Goal: Complete application form: Complete application form

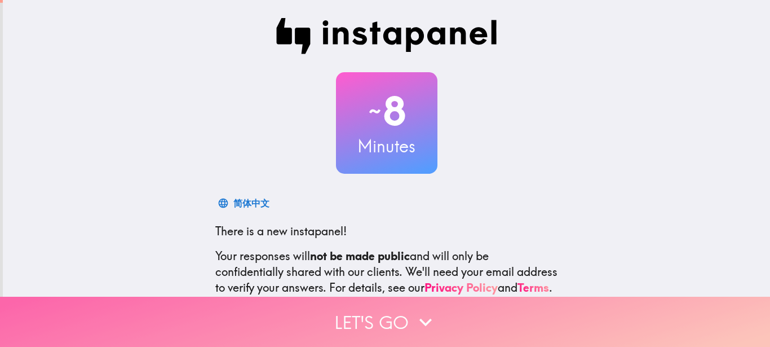
click at [414, 309] on icon "button" at bounding box center [425, 321] width 25 height 25
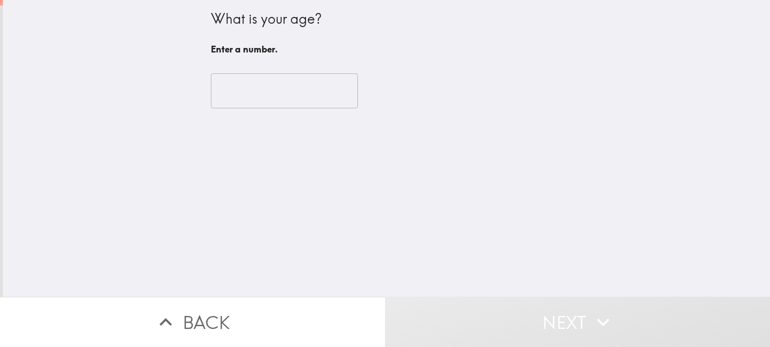
click at [230, 97] on input "number" at bounding box center [284, 90] width 147 height 35
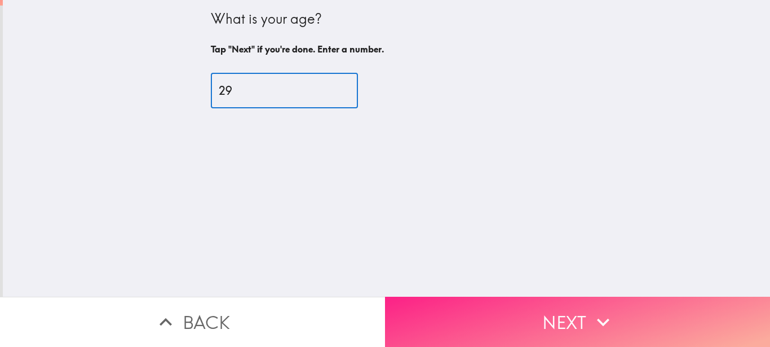
type input "29"
click at [641, 312] on button "Next" at bounding box center [577, 321] width 385 height 50
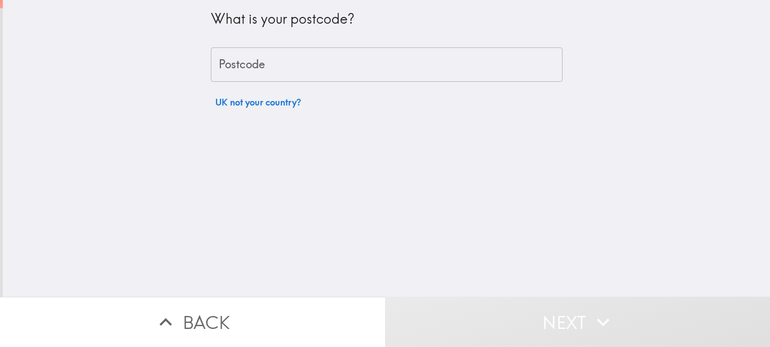
click at [231, 64] on input "Postcode" at bounding box center [387, 64] width 352 height 35
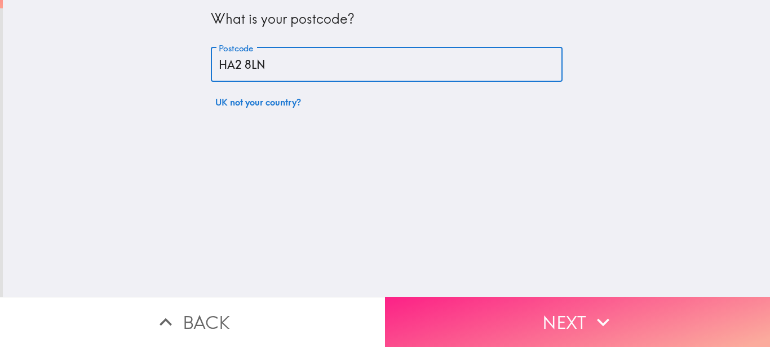
type input "HA2 8LN"
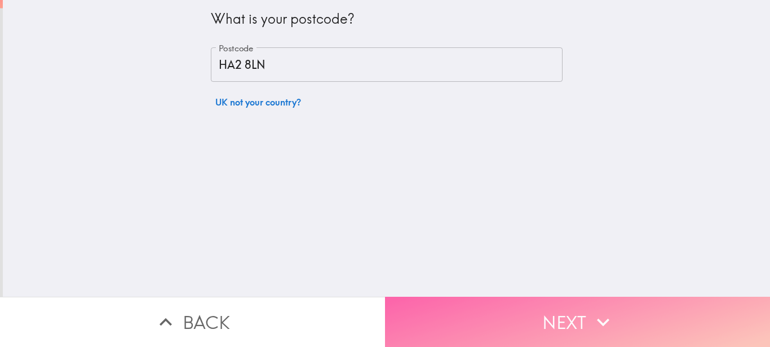
click at [583, 332] on button "Next" at bounding box center [577, 321] width 385 height 50
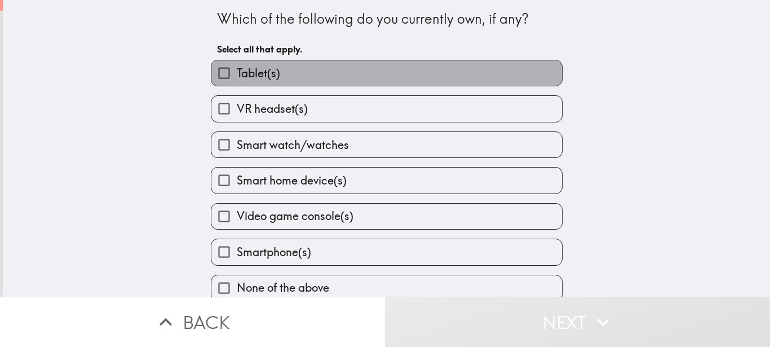
click at [380, 69] on label "Tablet(s)" at bounding box center [386, 72] width 350 height 25
click at [237, 69] on input "Tablet(s)" at bounding box center [223, 72] width 25 height 25
checkbox input "true"
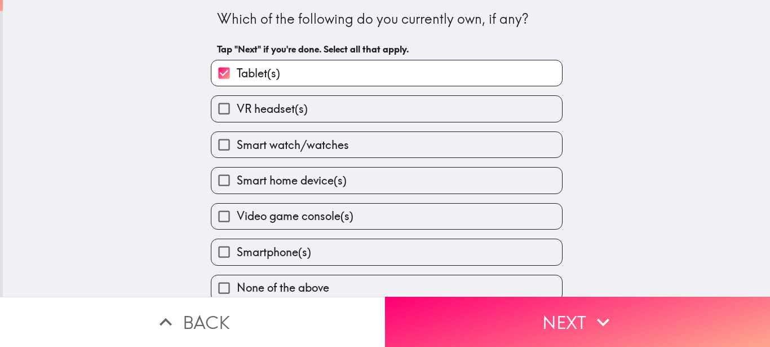
click at [303, 143] on span "Smart watch/watches" at bounding box center [293, 145] width 112 height 16
click at [237, 143] on input "Smart watch/watches" at bounding box center [223, 144] width 25 height 25
checkbox input "true"
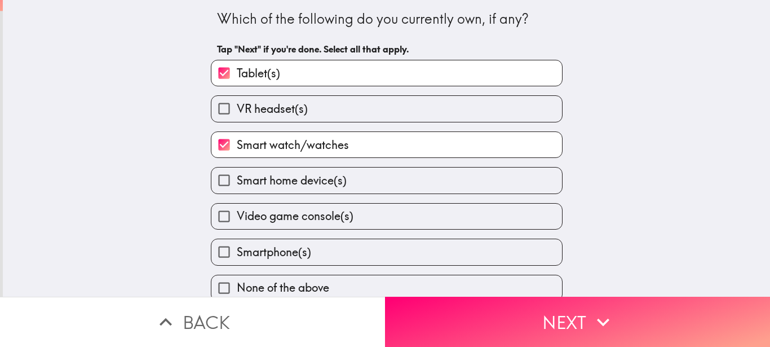
click at [277, 180] on span "Smart home device(s)" at bounding box center [292, 180] width 110 height 16
click at [237, 180] on input "Smart home device(s)" at bounding box center [223, 179] width 25 height 25
checkbox input "true"
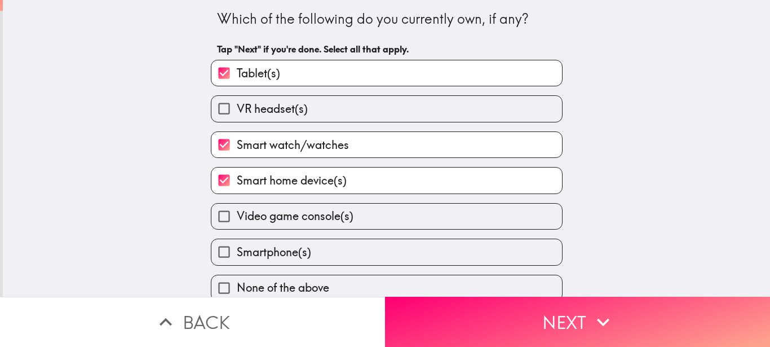
click at [263, 211] on span "Video game console(s)" at bounding box center [295, 216] width 117 height 16
click at [237, 211] on input "Video game console(s)" at bounding box center [223, 215] width 25 height 25
checkbox input "true"
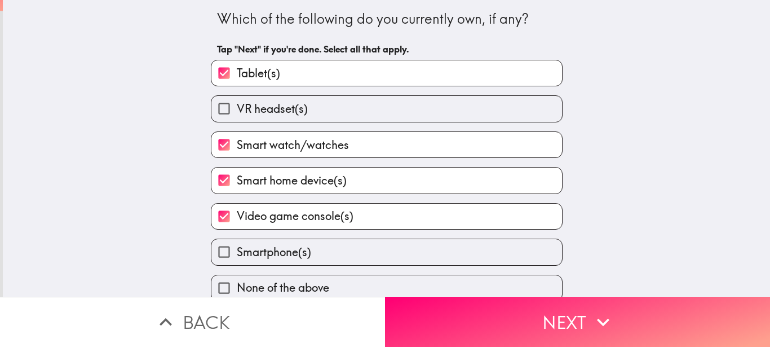
click at [246, 252] on span "Smartphone(s)" at bounding box center [274, 252] width 74 height 16
click at [237, 252] on input "Smartphone(s)" at bounding box center [223, 251] width 25 height 25
checkbox input "true"
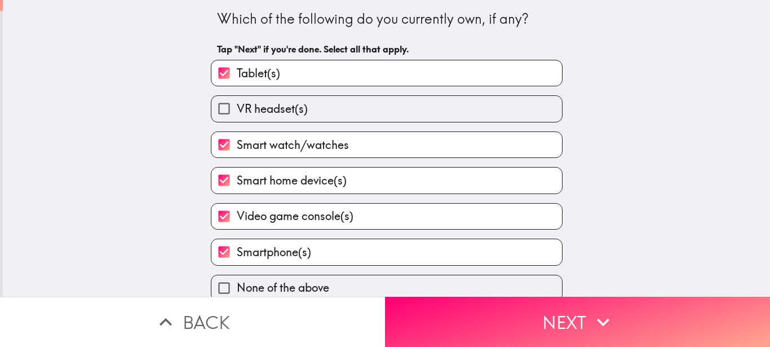
scroll to position [14, 0]
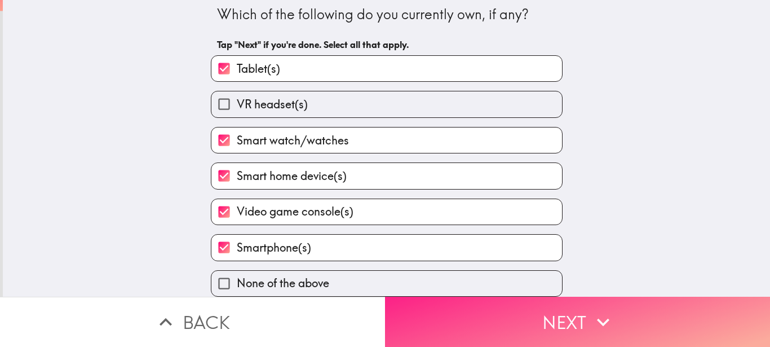
click at [558, 309] on button "Next" at bounding box center [577, 321] width 385 height 50
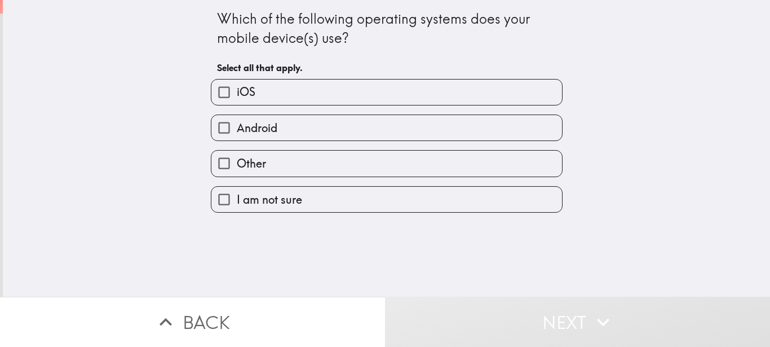
click at [305, 95] on label "iOS" at bounding box center [386, 91] width 350 height 25
click at [237, 95] on input "iOS" at bounding box center [223, 91] width 25 height 25
checkbox input "true"
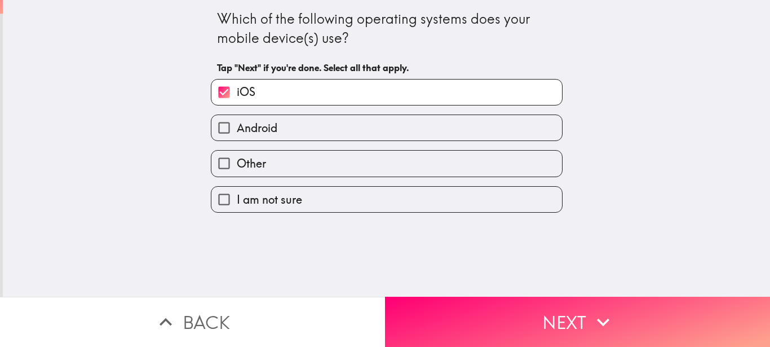
click at [266, 134] on span "Android" at bounding box center [257, 128] width 41 height 16
click at [237, 134] on input "Android" at bounding box center [223, 127] width 25 height 25
checkbox input "true"
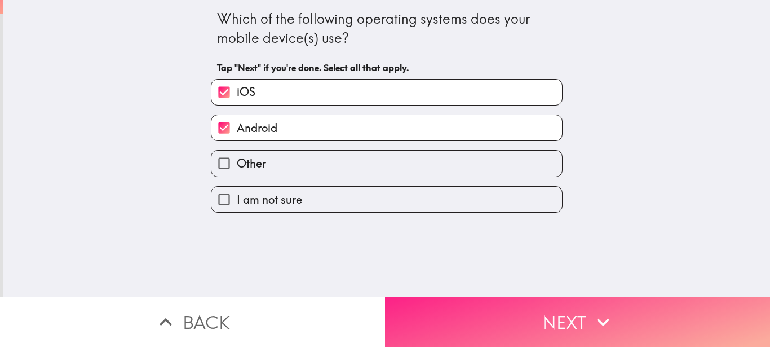
click at [544, 296] on button "Next" at bounding box center [577, 321] width 385 height 50
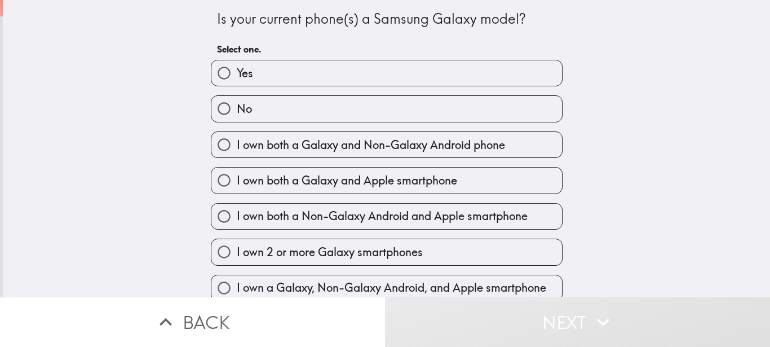
click at [398, 64] on label "Yes" at bounding box center [386, 72] width 350 height 25
click at [237, 64] on input "Yes" at bounding box center [223, 72] width 25 height 25
radio input "true"
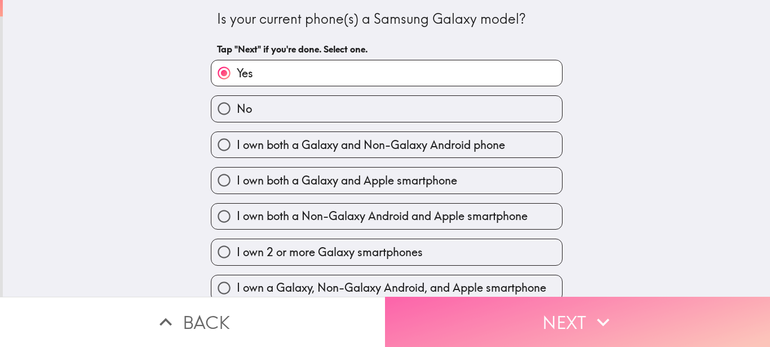
click at [649, 296] on button "Next" at bounding box center [577, 321] width 385 height 50
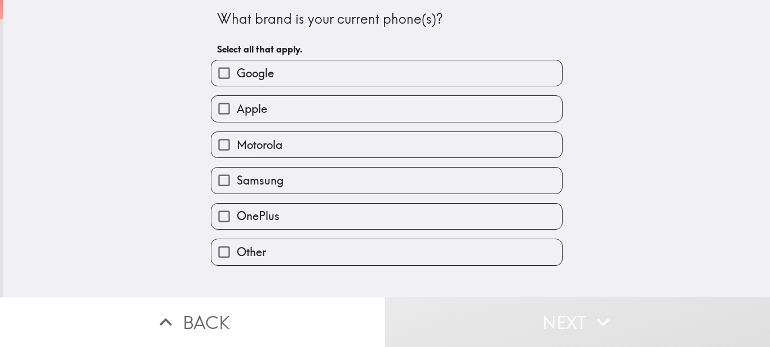
click at [380, 106] on label "Apple" at bounding box center [386, 108] width 350 height 25
click at [237, 106] on input "Apple" at bounding box center [223, 108] width 25 height 25
checkbox input "true"
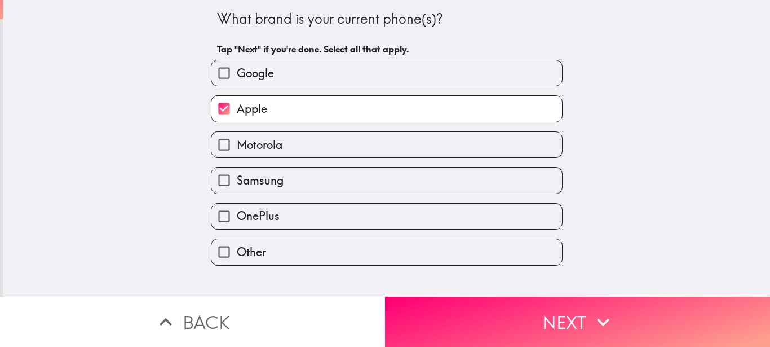
click at [294, 175] on label "Samsung" at bounding box center [386, 179] width 350 height 25
click at [237, 175] on input "Samsung" at bounding box center [223, 179] width 25 height 25
checkbox input "true"
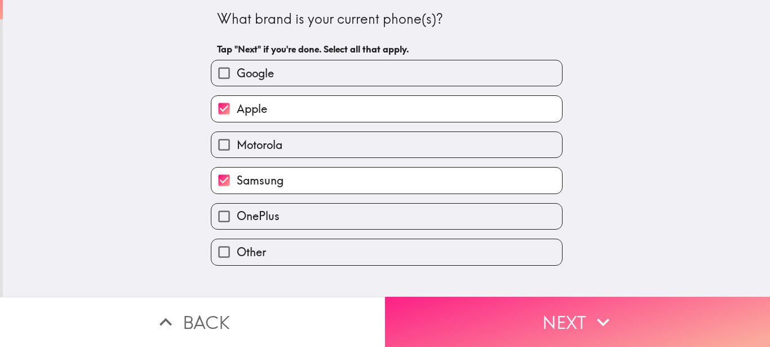
click at [522, 296] on button "Next" at bounding box center [577, 321] width 385 height 50
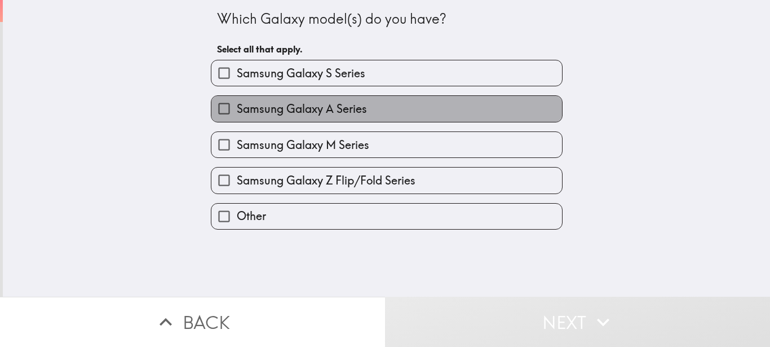
click at [347, 105] on span "Samsung Galaxy A Series" at bounding box center [302, 109] width 130 height 16
click at [237, 105] on input "Samsung Galaxy A Series" at bounding box center [223, 108] width 25 height 25
checkbox input "true"
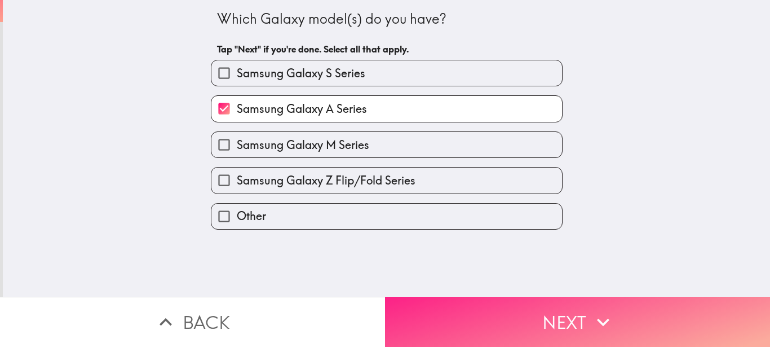
click at [419, 299] on button "Next" at bounding box center [577, 321] width 385 height 50
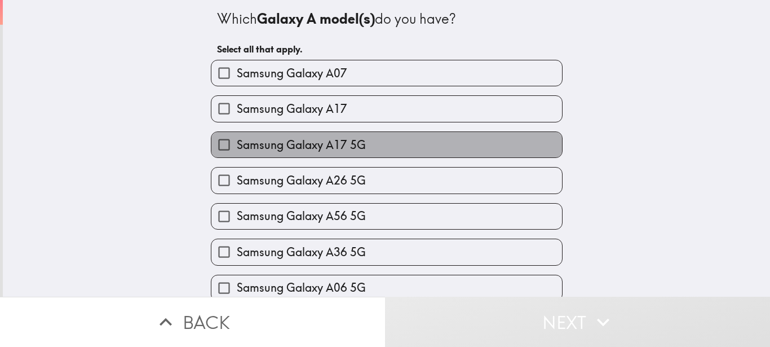
click at [354, 149] on span "Samsung Galaxy A17 5G" at bounding box center [301, 145] width 129 height 16
click at [237, 149] on input "Samsung Galaxy A17 5G" at bounding box center [223, 144] width 25 height 25
checkbox input "true"
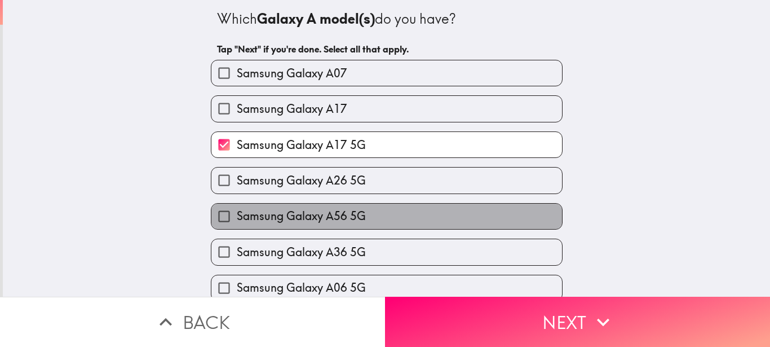
click at [310, 212] on span "Samsung Galaxy A56 5G" at bounding box center [301, 216] width 129 height 16
click at [237, 212] on input "Samsung Galaxy A56 5G" at bounding box center [223, 215] width 25 height 25
checkbox input "true"
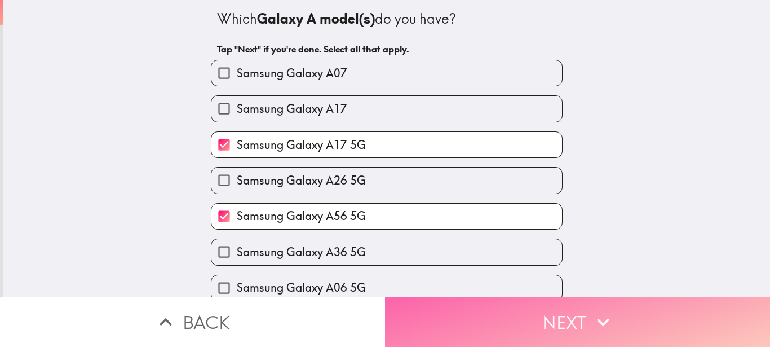
click at [501, 304] on button "Next" at bounding box center [577, 321] width 385 height 50
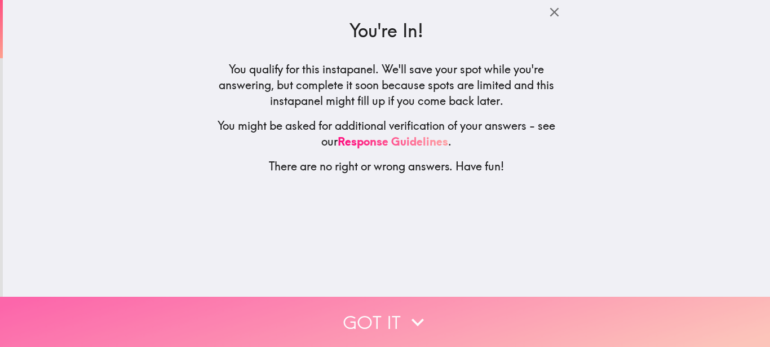
click at [420, 309] on icon "button" at bounding box center [417, 321] width 25 height 25
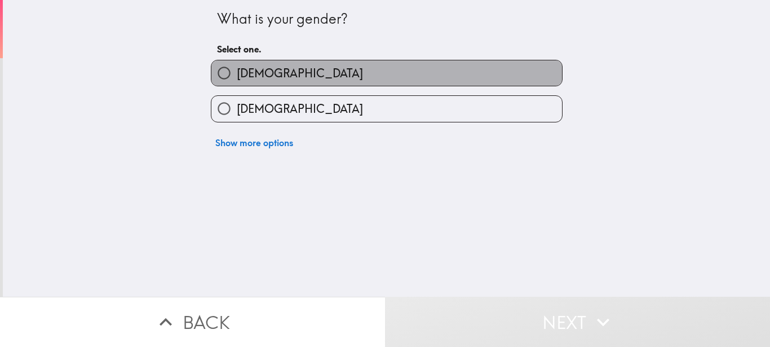
click at [273, 78] on label "[DEMOGRAPHIC_DATA]" at bounding box center [386, 72] width 350 height 25
click at [237, 78] on input "[DEMOGRAPHIC_DATA]" at bounding box center [223, 72] width 25 height 25
radio input "true"
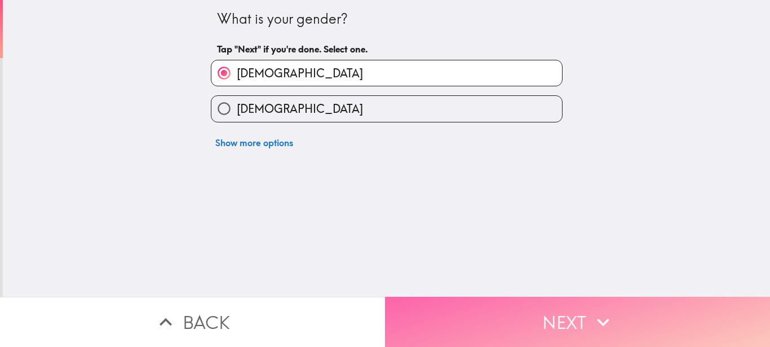
click at [523, 329] on button "Next" at bounding box center [577, 321] width 385 height 50
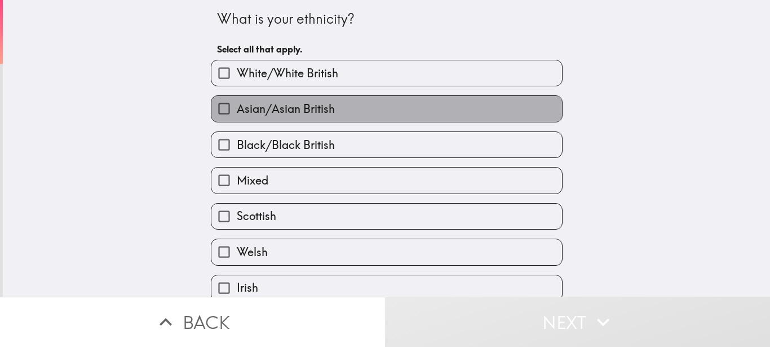
click at [278, 106] on span "Asian/Asian British" at bounding box center [286, 109] width 98 height 16
click at [237, 106] on input "Asian/Asian British" at bounding box center [223, 108] width 25 height 25
checkbox input "true"
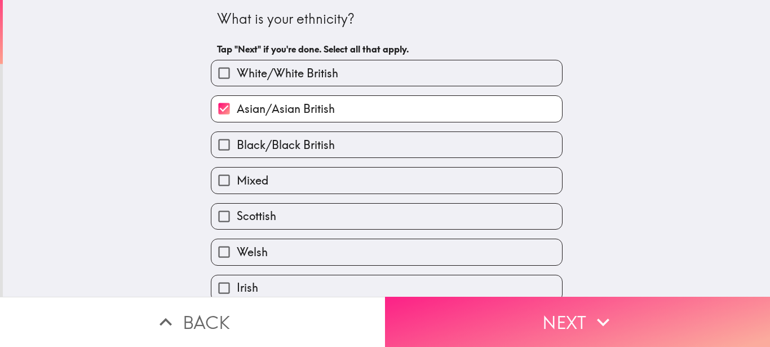
click at [618, 309] on button "Next" at bounding box center [577, 321] width 385 height 50
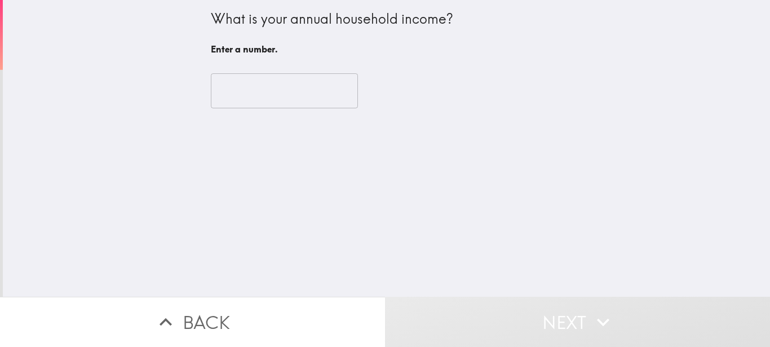
click at [283, 97] on input "number" at bounding box center [284, 90] width 147 height 35
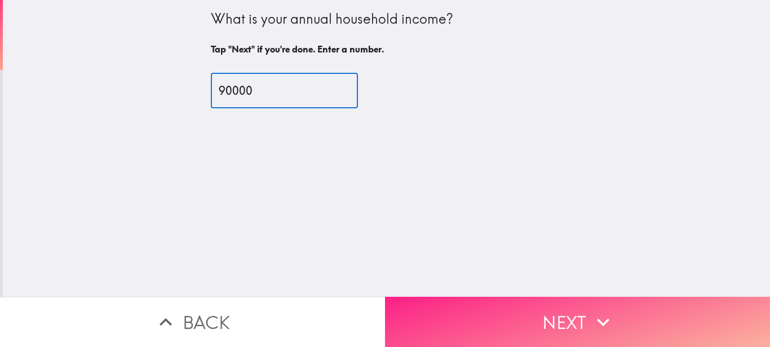
type input "90000"
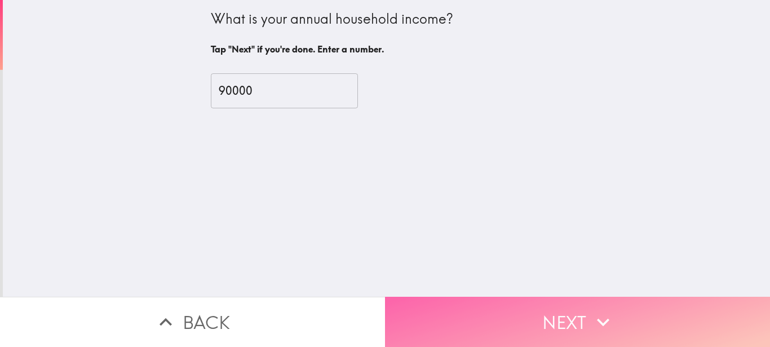
click at [527, 318] on button "Next" at bounding box center [577, 321] width 385 height 50
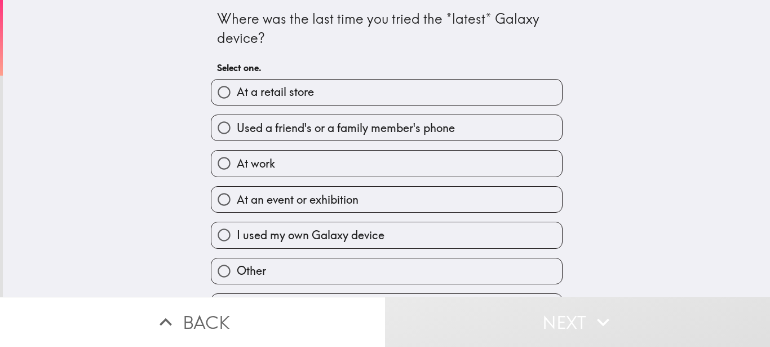
click at [253, 170] on span "At work" at bounding box center [256, 164] width 38 height 16
click at [237, 170] on input "At work" at bounding box center [223, 162] width 25 height 25
radio input "true"
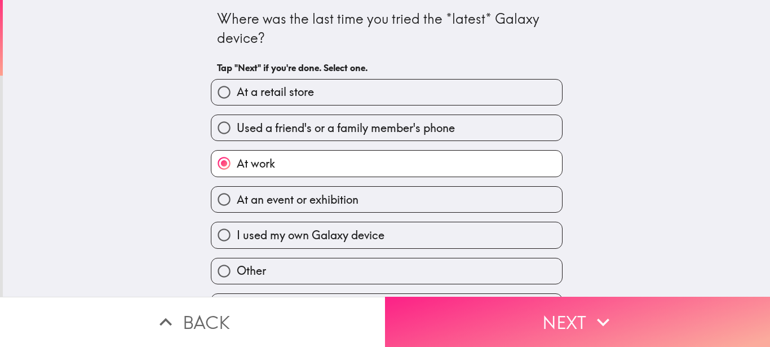
click at [540, 310] on button "Next" at bounding box center [577, 321] width 385 height 50
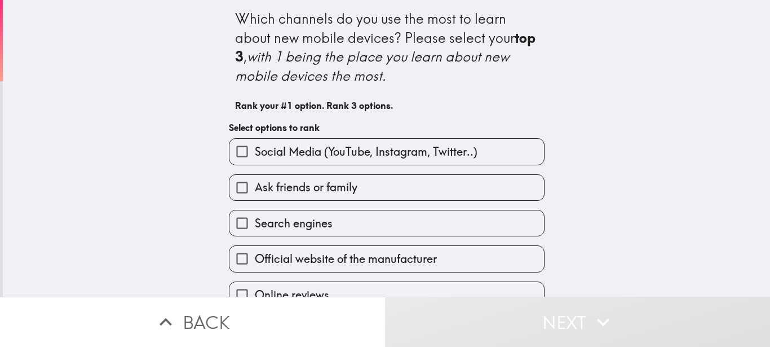
click at [323, 159] on span "Social Media (YouTube, Instagram, Twitter..)" at bounding box center [366, 152] width 223 height 16
click at [255, 159] on input "Social Media (YouTube, Instagram, Twitter..)" at bounding box center [241, 151] width 25 height 25
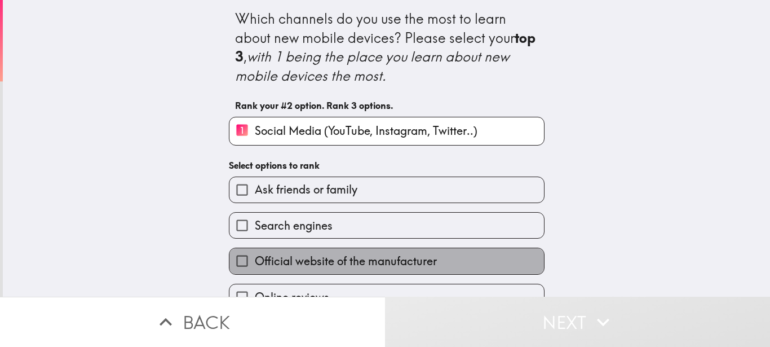
click at [413, 266] on span "Official website of the manufacturer" at bounding box center [346, 261] width 182 height 16
click at [255, 266] on input "Official website of the manufacturer" at bounding box center [241, 260] width 25 height 25
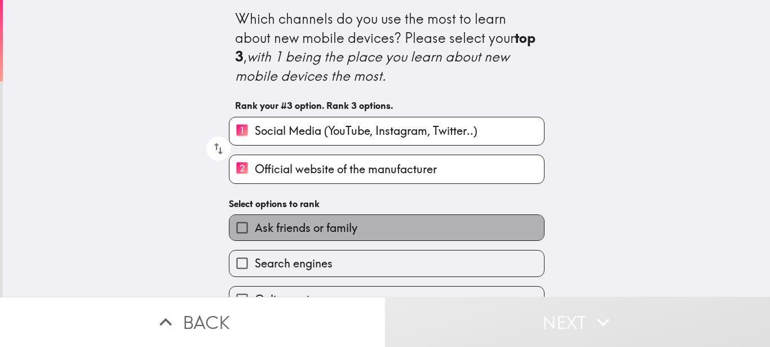
click at [350, 235] on label "Ask friends or family" at bounding box center [386, 227] width 314 height 25
click at [255, 235] on input "Ask friends or family" at bounding box center [241, 227] width 25 height 25
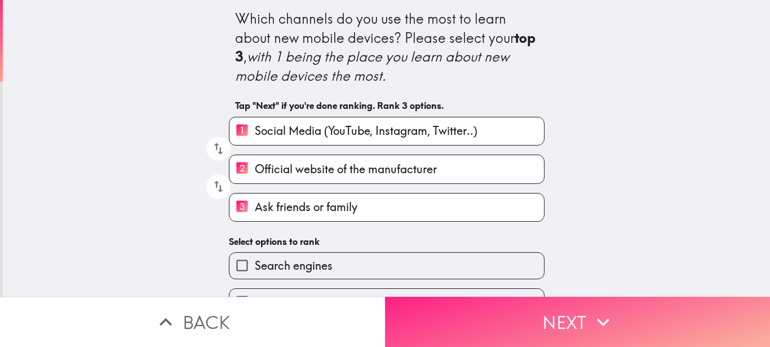
click at [536, 317] on button "Next" at bounding box center [577, 321] width 385 height 50
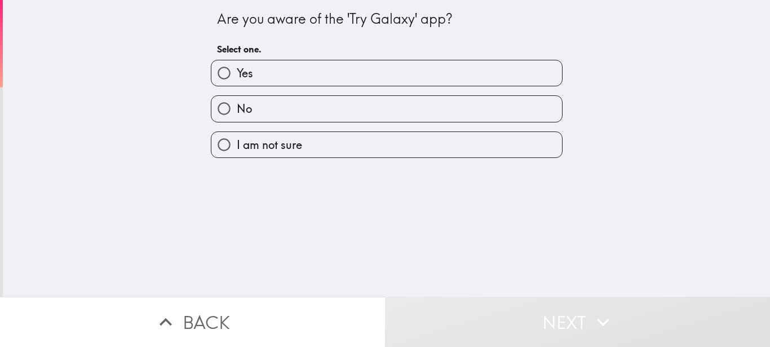
click at [361, 88] on div "No" at bounding box center [382, 103] width 361 height 35
click at [416, 83] on label "Yes" at bounding box center [386, 72] width 350 height 25
click at [237, 83] on input "Yes" at bounding box center [223, 72] width 25 height 25
radio input "true"
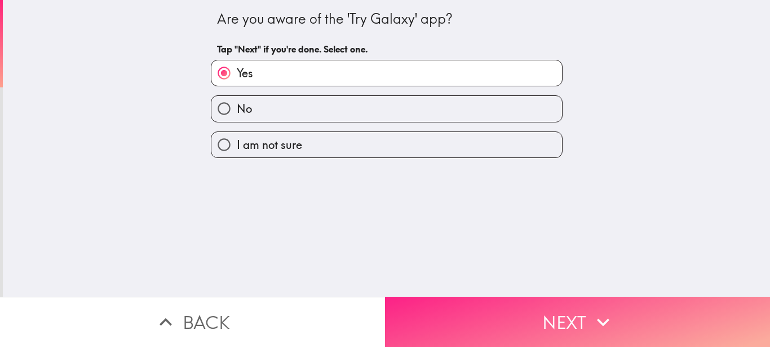
click at [572, 314] on button "Next" at bounding box center [577, 321] width 385 height 50
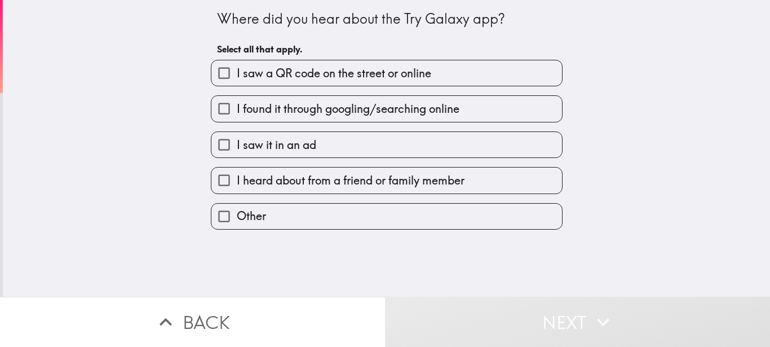
click at [279, 108] on span "I found it through googling/searching online" at bounding box center [348, 109] width 223 height 16
click at [237, 108] on input "I found it through googling/searching online" at bounding box center [223, 108] width 25 height 25
checkbox input "true"
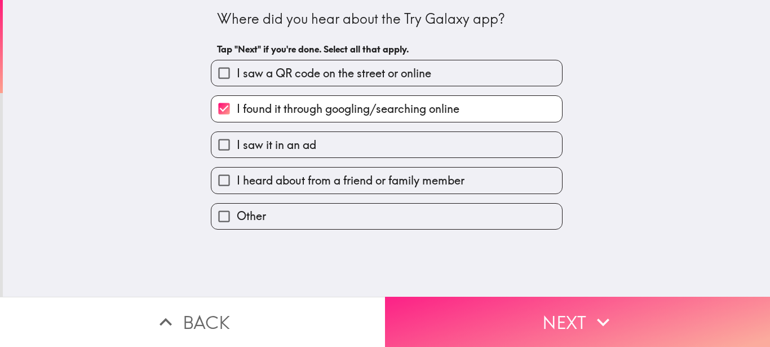
click at [591, 297] on button "Next" at bounding box center [577, 321] width 385 height 50
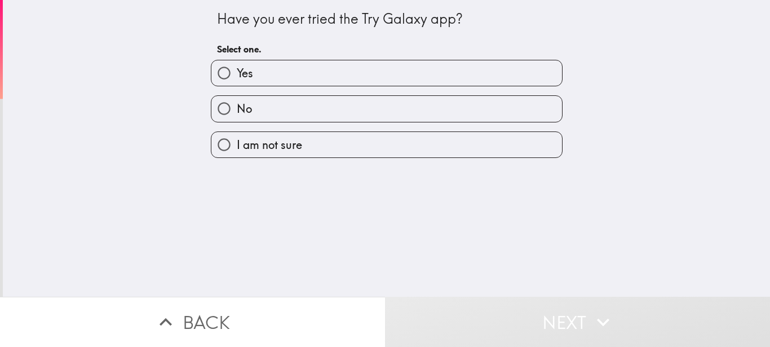
click at [300, 65] on label "Yes" at bounding box center [386, 72] width 350 height 25
click at [237, 65] on input "Yes" at bounding box center [223, 72] width 25 height 25
radio input "true"
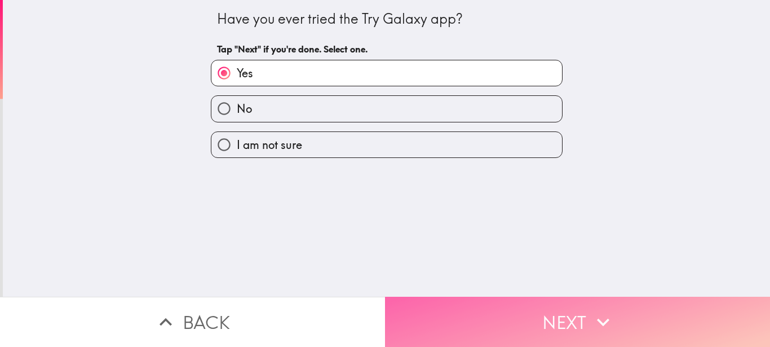
click at [588, 296] on button "Next" at bounding box center [577, 321] width 385 height 50
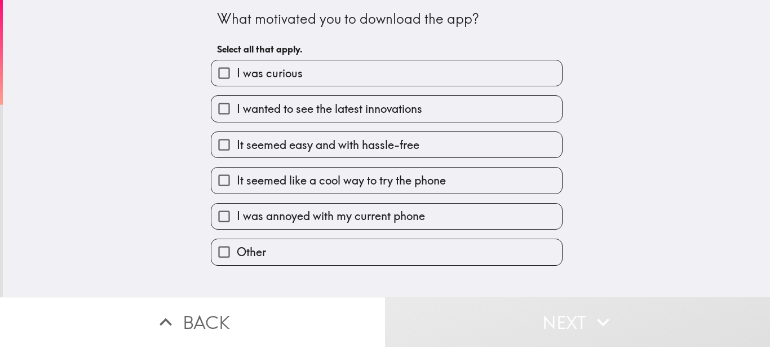
click at [264, 109] on span "I wanted to see the latest innovations" at bounding box center [329, 109] width 185 height 16
click at [237, 109] on input "I wanted to see the latest innovations" at bounding box center [223, 108] width 25 height 25
checkbox input "true"
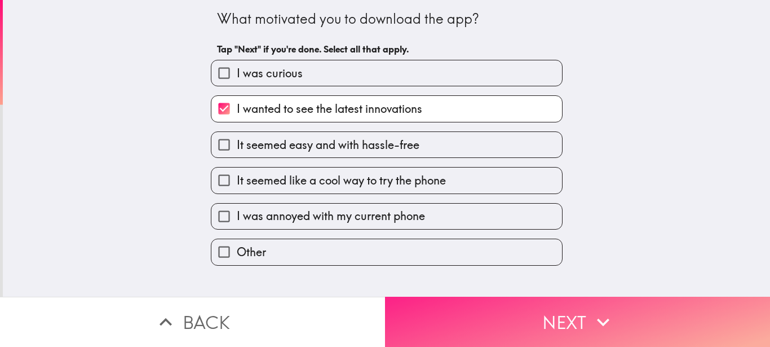
click at [574, 324] on button "Next" at bounding box center [577, 321] width 385 height 50
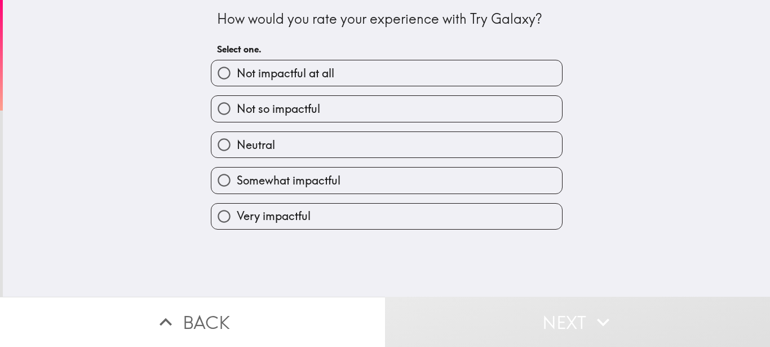
click at [345, 185] on label "Somewhat impactful" at bounding box center [386, 179] width 350 height 25
click at [237, 185] on input "Somewhat impactful" at bounding box center [223, 179] width 25 height 25
radio input "true"
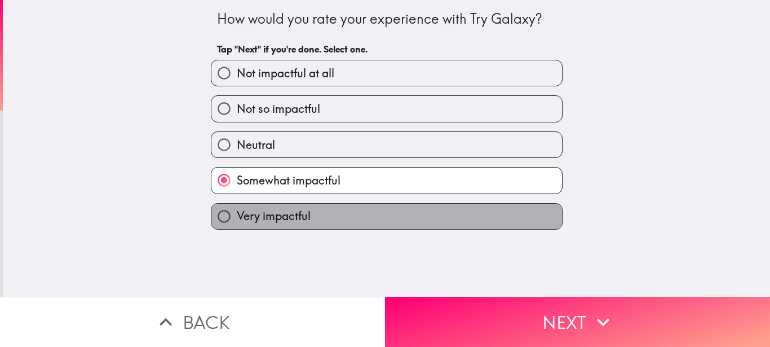
click at [440, 206] on label "Very impactful" at bounding box center [386, 215] width 350 height 25
click at [237, 206] on input "Very impactful" at bounding box center [223, 215] width 25 height 25
radio input "true"
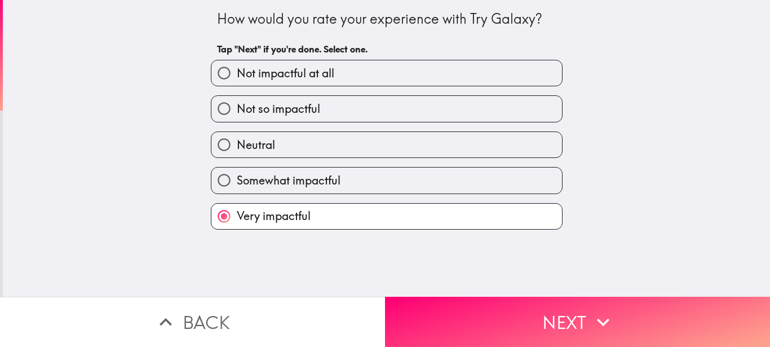
click at [515, 282] on div "How would you rate your experience with Try Galaxy? Tap "Next" if you're done. …" at bounding box center [386, 148] width 767 height 296
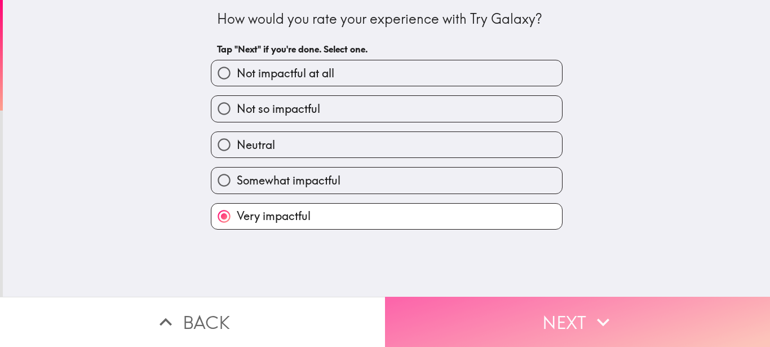
click at [510, 298] on button "Next" at bounding box center [577, 321] width 385 height 50
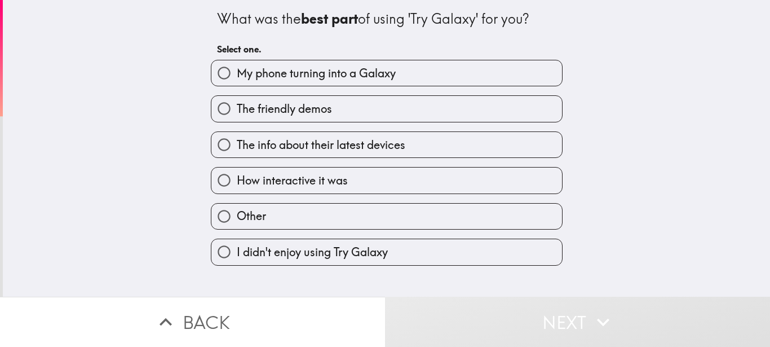
click at [341, 179] on label "How interactive it was" at bounding box center [386, 179] width 350 height 25
click at [237, 179] on input "How interactive it was" at bounding box center [223, 179] width 25 height 25
radio input "true"
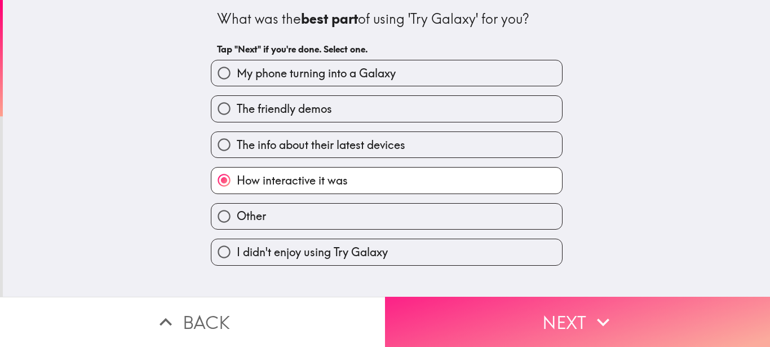
click at [514, 328] on button "Next" at bounding box center [577, 321] width 385 height 50
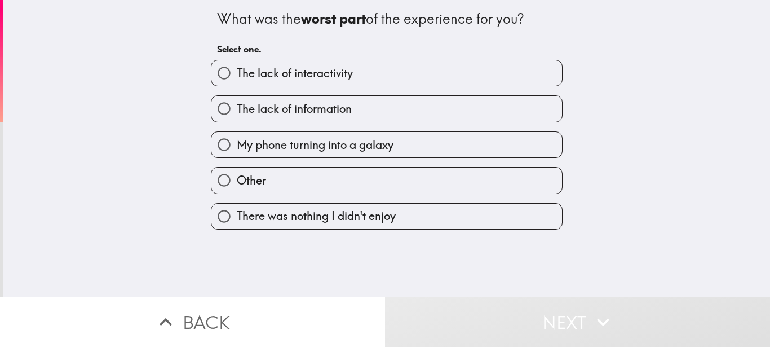
click at [303, 53] on div "The lack of interactivity" at bounding box center [382, 68] width 361 height 35
click at [303, 82] on label "The lack of interactivity" at bounding box center [386, 72] width 350 height 25
click at [237, 82] on input "The lack of interactivity" at bounding box center [223, 72] width 25 height 25
radio input "true"
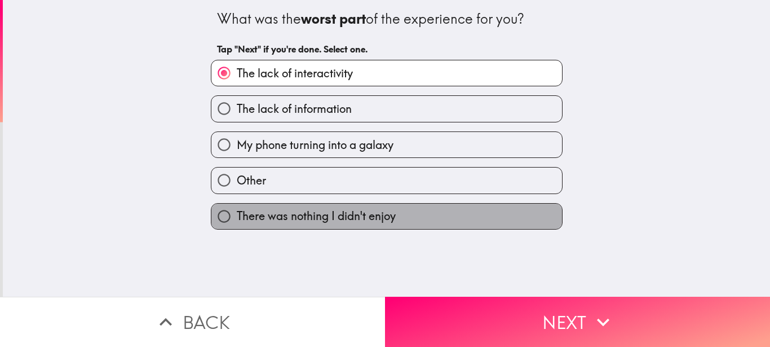
click at [304, 218] on span "There was nothing I didn't enjoy" at bounding box center [316, 216] width 159 height 16
click at [237, 218] on input "There was nothing I didn't enjoy" at bounding box center [223, 215] width 25 height 25
radio input "true"
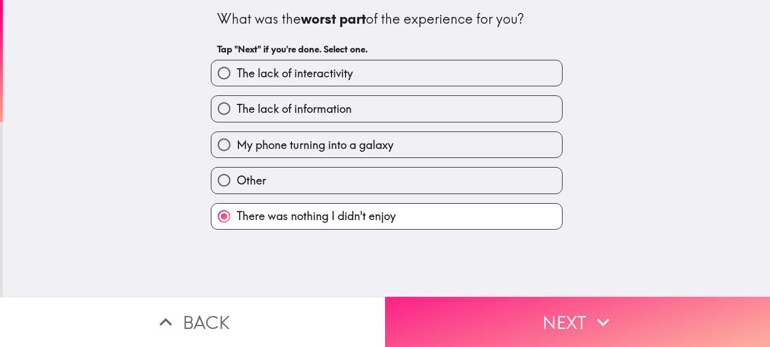
click at [483, 310] on button "Next" at bounding box center [577, 321] width 385 height 50
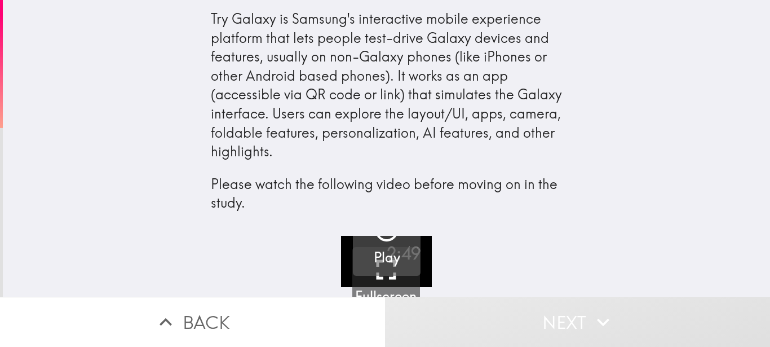
click at [379, 259] on h5 "Play" at bounding box center [387, 257] width 26 height 19
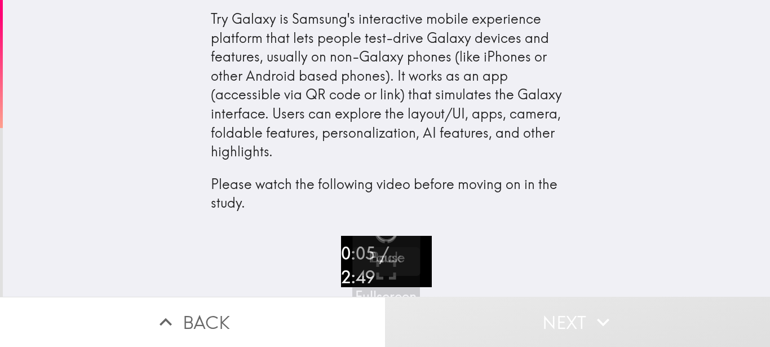
drag, startPoint x: 763, startPoint y: 28, endPoint x: 769, endPoint y: 138, distance: 110.6
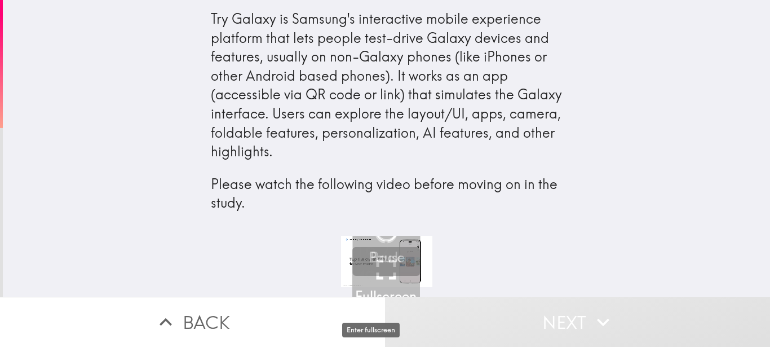
click at [372, 277] on icon "button" at bounding box center [386, 269] width 34 height 34
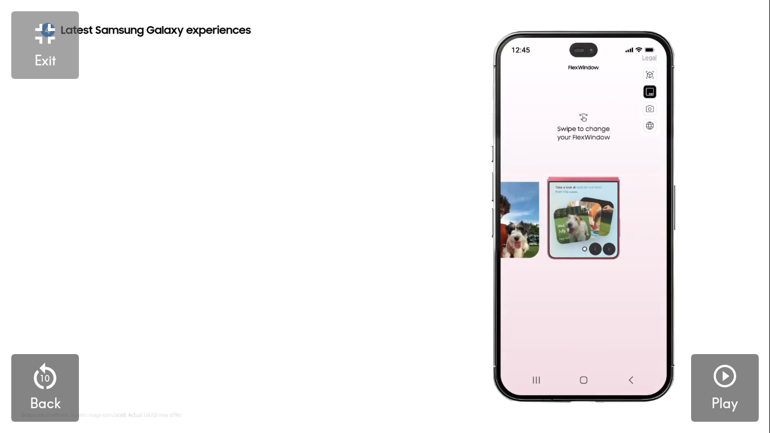
click at [365, 286] on video "button" at bounding box center [384, 216] width 769 height 433
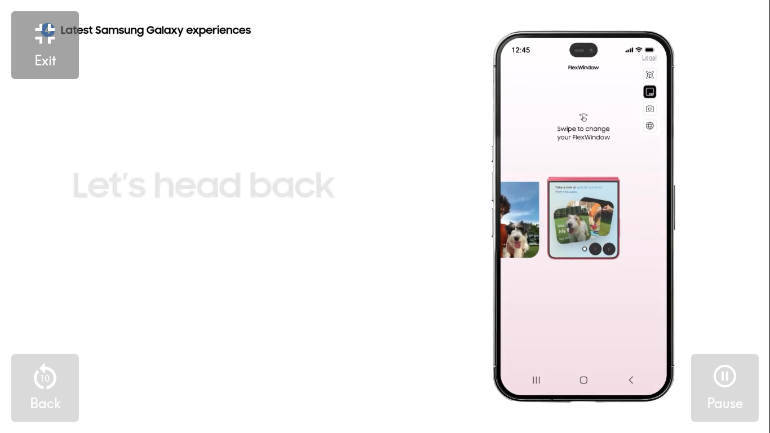
click at [389, 321] on video "button" at bounding box center [384, 216] width 769 height 433
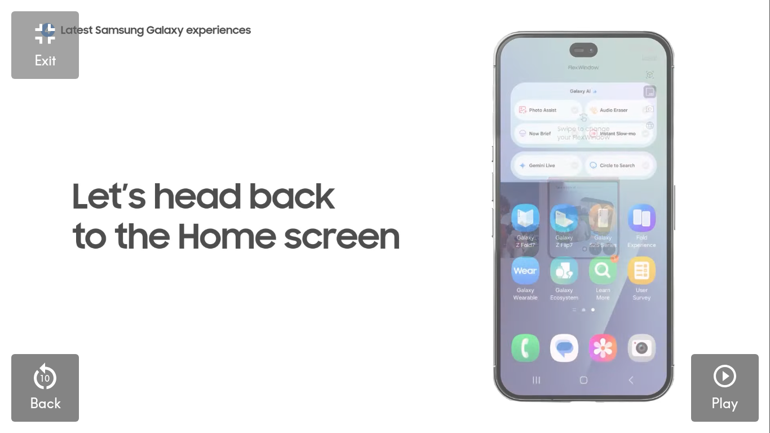
click at [389, 321] on video "button" at bounding box center [384, 216] width 769 height 433
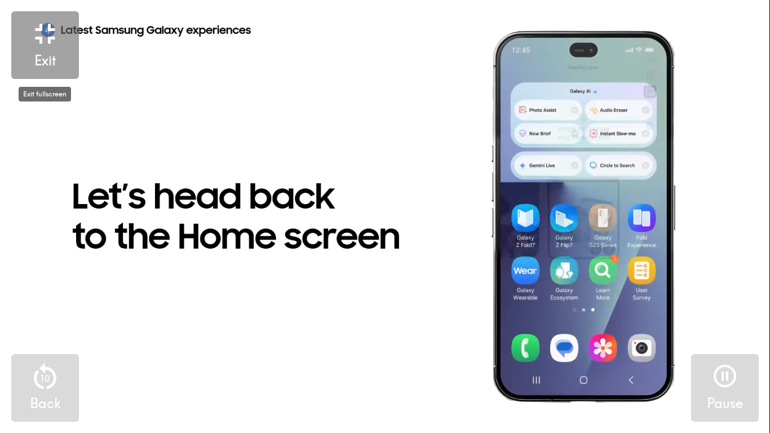
click at [34, 51] on div "button" at bounding box center [45, 35] width 34 height 31
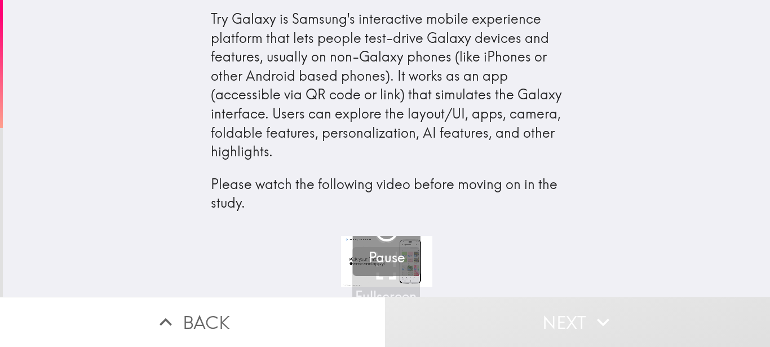
click at [381, 264] on h5 "Pause" at bounding box center [386, 257] width 36 height 19
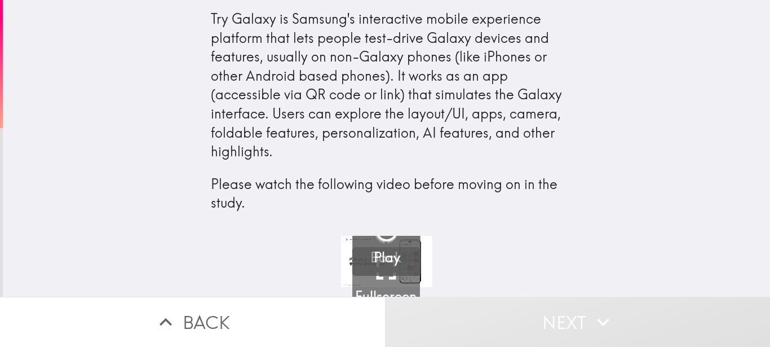
click at [374, 254] on h5 "Play" at bounding box center [387, 257] width 26 height 19
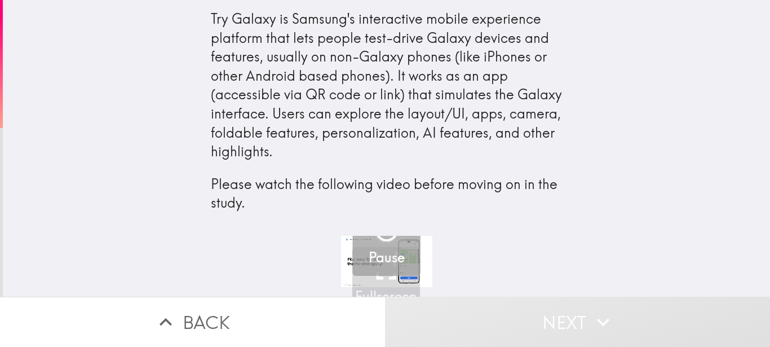
click at [368, 254] on h5 "Pause" at bounding box center [386, 257] width 36 height 19
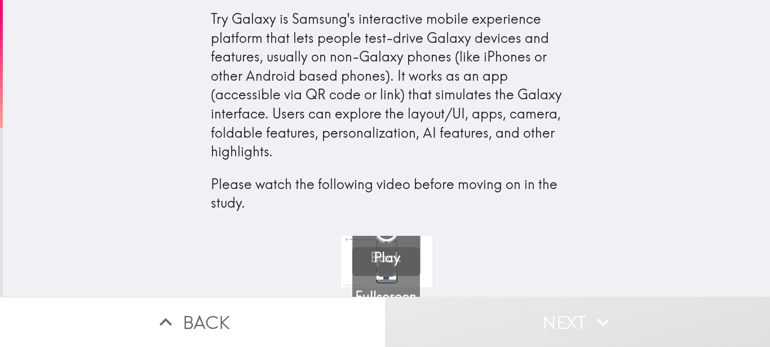
click at [372, 275] on button "Play" at bounding box center [387, 242] width 68 height 68
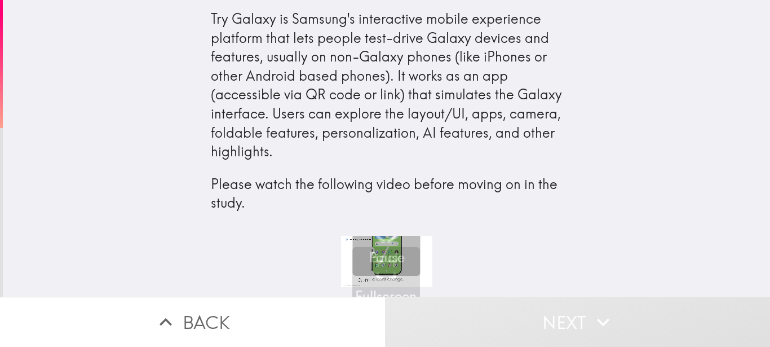
drag, startPoint x: 762, startPoint y: 330, endPoint x: 436, endPoint y: 286, distance: 329.2
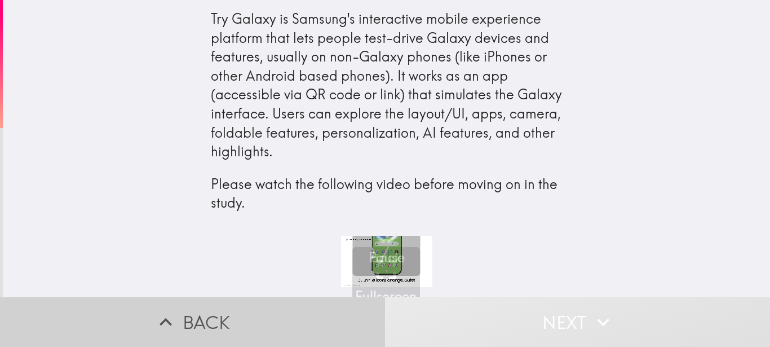
click at [161, 318] on icon "button" at bounding box center [165, 321] width 25 height 25
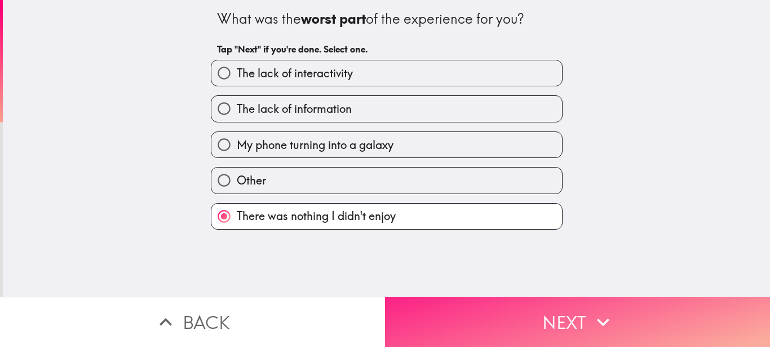
click at [513, 320] on button "Next" at bounding box center [577, 321] width 385 height 50
